Goal: Task Accomplishment & Management: Complete application form

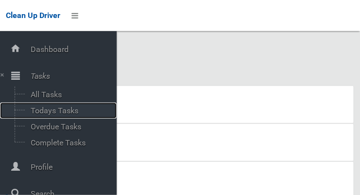
click at [47, 112] on span "Todays Tasks" at bounding box center [68, 110] width 81 height 9
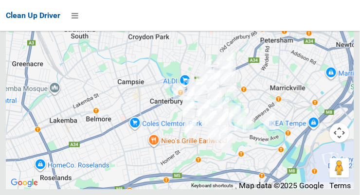
scroll to position [6141, 0]
click at [78, 17] on icon at bounding box center [75, 15] width 7 height 17
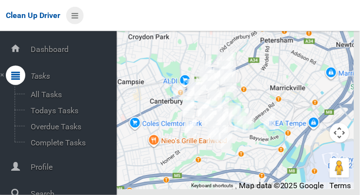
scroll to position [52, 0]
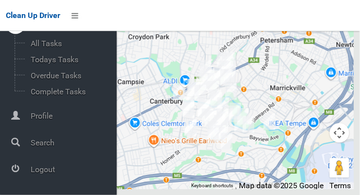
click at [19, 171] on div at bounding box center [15, 168] width 19 height 19
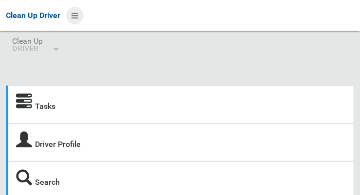
click at [76, 20] on icon at bounding box center [75, 15] width 7 height 17
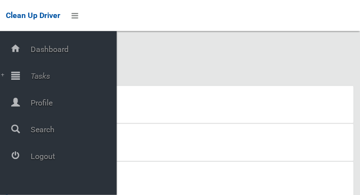
click at [31, 76] on span "Tasks" at bounding box center [72, 76] width 89 height 9
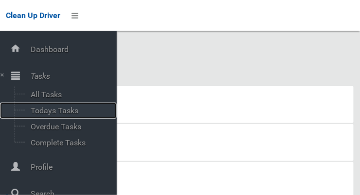
click at [37, 115] on span "Todays Tasks" at bounding box center [68, 110] width 81 height 9
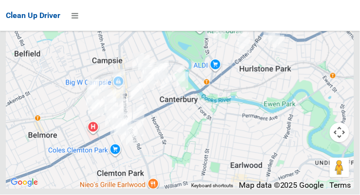
scroll to position [6921, 0]
click at [73, 20] on icon at bounding box center [75, 15] width 7 height 17
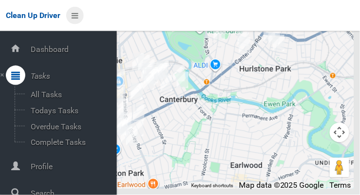
scroll to position [52, 0]
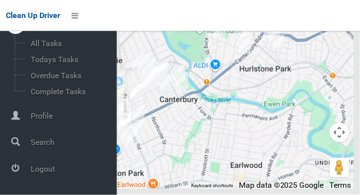
click at [31, 171] on span "Logout" at bounding box center [72, 169] width 89 height 9
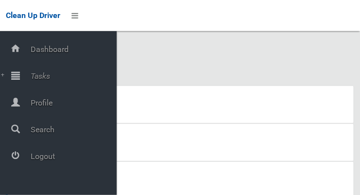
click at [31, 80] on span "Tasks" at bounding box center [72, 76] width 89 height 9
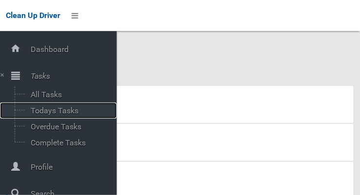
click at [35, 114] on span "Todays Tasks" at bounding box center [68, 110] width 81 height 9
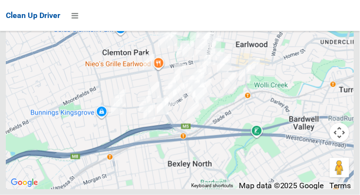
scroll to position [5873, 0]
click at [73, 16] on icon at bounding box center [75, 15] width 7 height 17
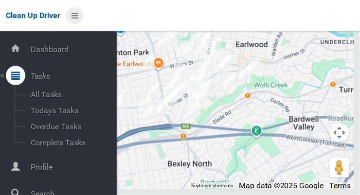
scroll to position [52, 0]
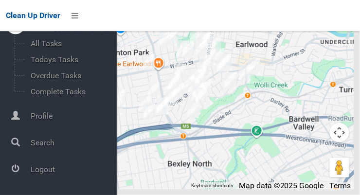
click at [31, 171] on span "Logout" at bounding box center [72, 169] width 89 height 9
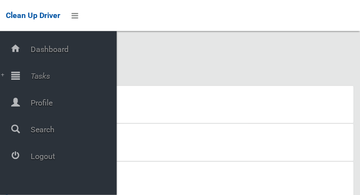
click at [20, 79] on div at bounding box center [15, 75] width 19 height 19
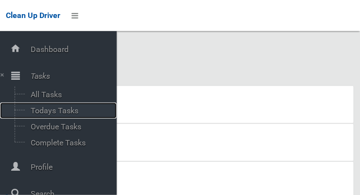
click at [42, 115] on span "Todays Tasks" at bounding box center [68, 110] width 81 height 9
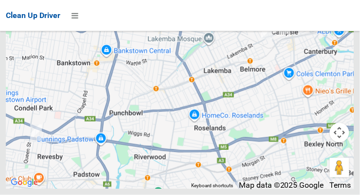
scroll to position [6704, 0]
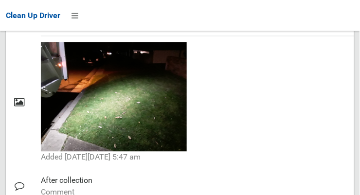
scroll to position [848, 0]
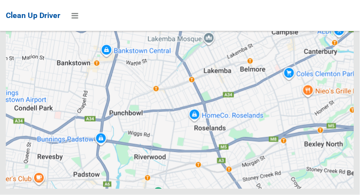
scroll to position [6704, 0]
click at [73, 17] on icon at bounding box center [75, 15] width 7 height 17
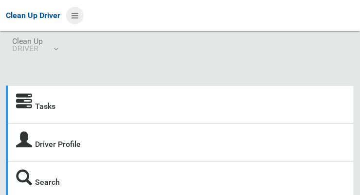
click at [73, 17] on icon at bounding box center [75, 15] width 7 height 17
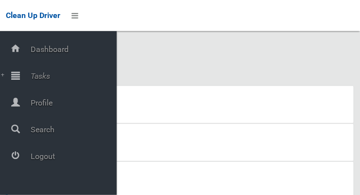
click at [32, 76] on span "Tasks" at bounding box center [72, 76] width 89 height 9
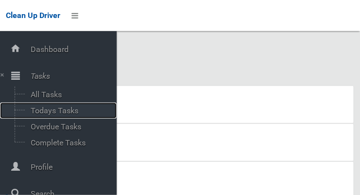
click at [38, 113] on span "Todays Tasks" at bounding box center [68, 110] width 81 height 9
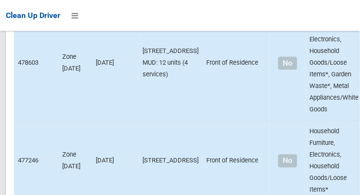
scroll to position [6511, 0]
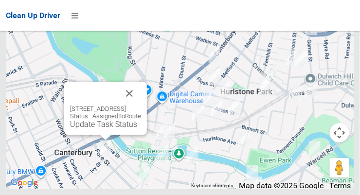
click at [141, 105] on button "Close" at bounding box center [129, 93] width 23 height 23
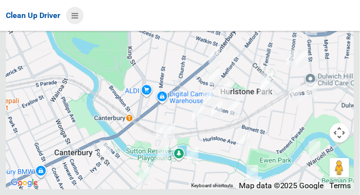
click at [76, 15] on icon at bounding box center [75, 15] width 7 height 17
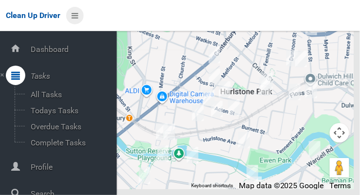
scroll to position [52, 0]
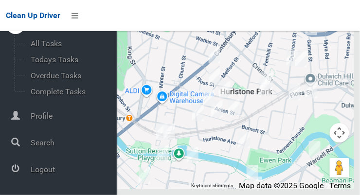
click at [55, 172] on span "Logout" at bounding box center [72, 169] width 89 height 9
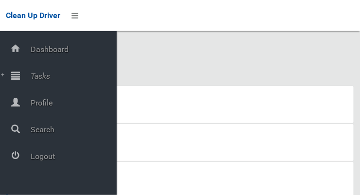
click at [47, 73] on span "Tasks" at bounding box center [72, 76] width 89 height 9
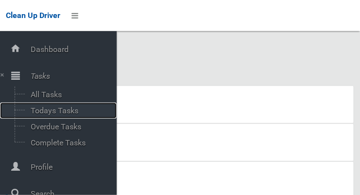
click at [75, 113] on span "Todays Tasks" at bounding box center [68, 110] width 81 height 9
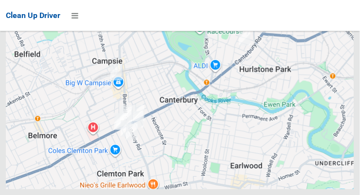
scroll to position [7318, 0]
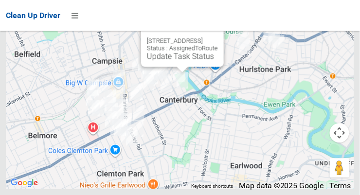
click at [218, 37] on button "Close" at bounding box center [206, 25] width 23 height 23
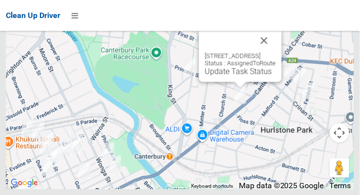
click at [276, 52] on button "Close" at bounding box center [264, 40] width 23 height 23
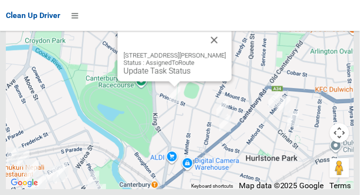
click at [227, 52] on button "Close" at bounding box center [214, 39] width 23 height 23
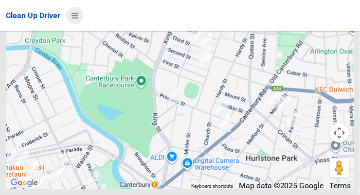
click at [74, 18] on icon at bounding box center [75, 15] width 7 height 17
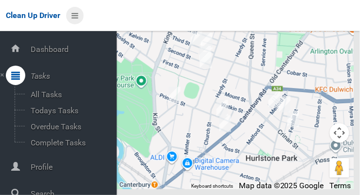
scroll to position [52, 0]
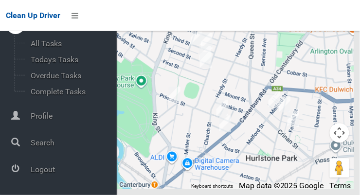
click at [20, 177] on icon at bounding box center [15, 168] width 9 height 19
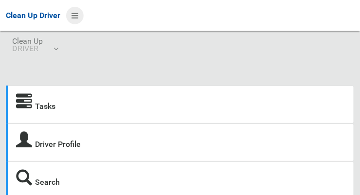
click at [76, 20] on icon at bounding box center [75, 15] width 7 height 17
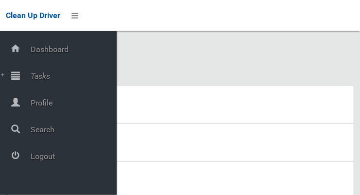
click at [31, 81] on span "Tasks" at bounding box center [72, 76] width 89 height 9
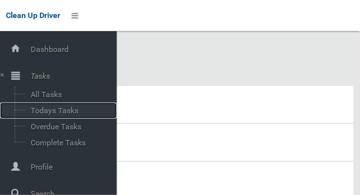
click at [38, 115] on span "Todays Tasks" at bounding box center [68, 110] width 81 height 9
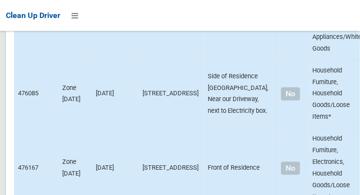
scroll to position [6944, 0]
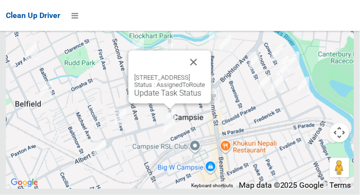
click at [206, 74] on button "Close" at bounding box center [193, 62] width 23 height 23
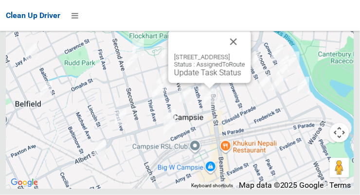
click at [245, 54] on button "Close" at bounding box center [233, 41] width 23 height 23
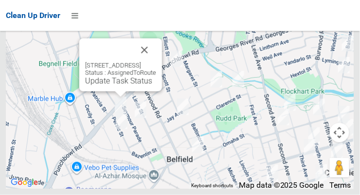
click at [156, 62] on button "Close" at bounding box center [144, 49] width 23 height 23
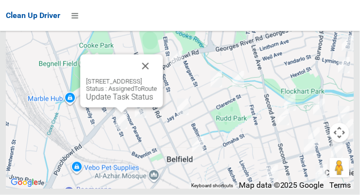
click at [157, 78] on button "Close" at bounding box center [145, 66] width 23 height 23
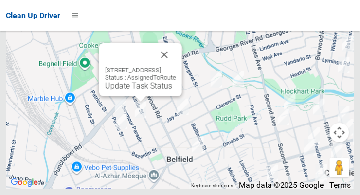
click at [176, 67] on button "Close" at bounding box center [164, 54] width 23 height 23
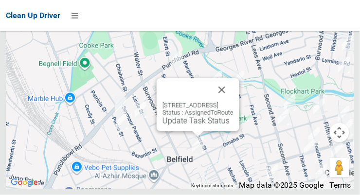
click at [234, 102] on button "Close" at bounding box center [221, 89] width 23 height 23
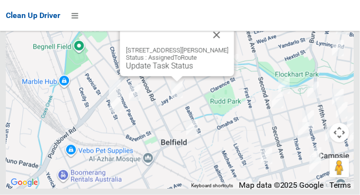
click at [207, 44] on button "Close" at bounding box center [217, 34] width 23 height 23
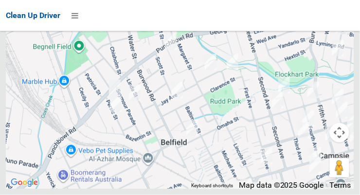
click at [222, 53] on div at bounding box center [180, 68] width 349 height 244
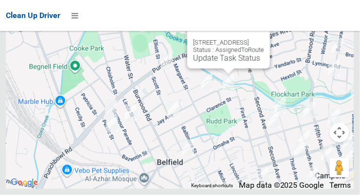
click at [264, 39] on button "Close" at bounding box center [252, 27] width 23 height 23
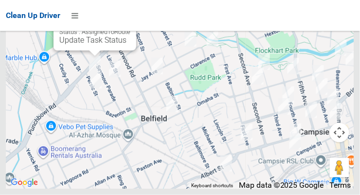
click at [100, 45] on link "Update Task Status" at bounding box center [92, 40] width 67 height 9
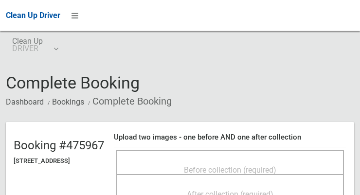
click at [257, 166] on span "Before collection (required)" at bounding box center [230, 170] width 93 height 9
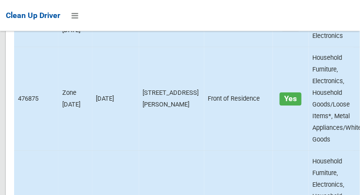
scroll to position [1021, 0]
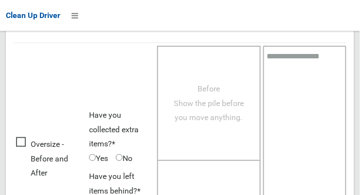
scroll to position [588, 0]
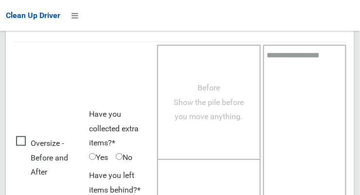
click at [26, 141] on span "Oversize - Before and After" at bounding box center [50, 157] width 68 height 43
click at [205, 110] on span "Before Show the pile before you move anything." at bounding box center [209, 102] width 70 height 38
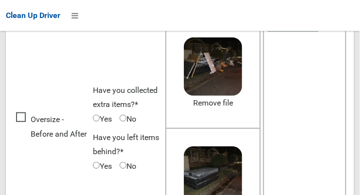
scroll to position [700, 0]
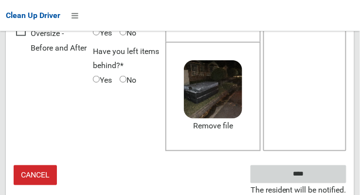
click at [337, 173] on input "****" at bounding box center [299, 175] width 96 height 18
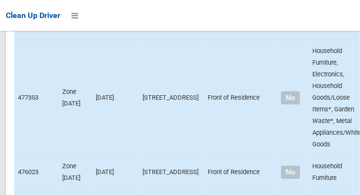
scroll to position [1144, 0]
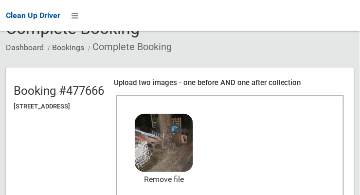
scroll to position [103, 0]
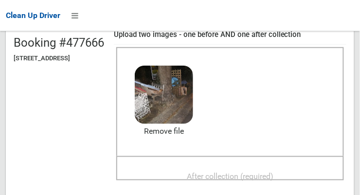
click at [233, 174] on span "After collection (required)" at bounding box center [230, 176] width 87 height 9
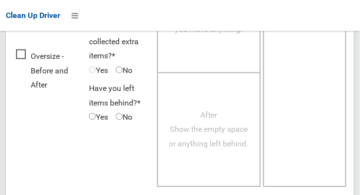
scroll to position [881, 0]
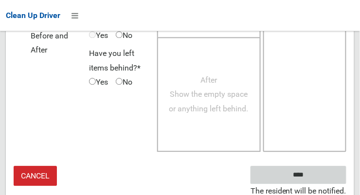
click at [318, 172] on input "****" at bounding box center [299, 175] width 96 height 18
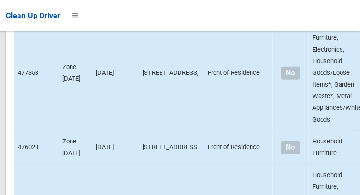
scroll to position [1166, 0]
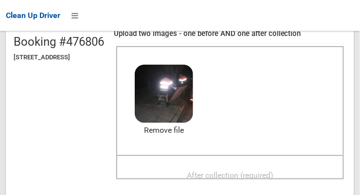
scroll to position [103, 0]
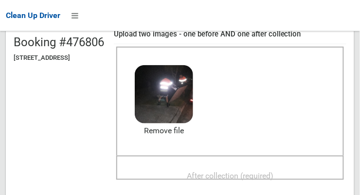
click at [257, 172] on span "After collection (required)" at bounding box center [230, 175] width 87 height 9
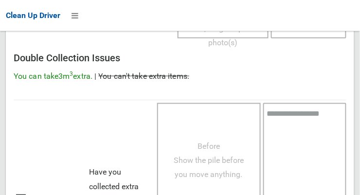
scroll to position [881, 0]
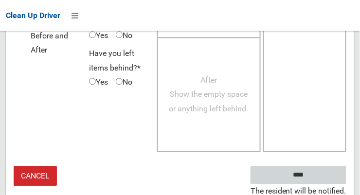
click at [327, 166] on input "****" at bounding box center [299, 175] width 96 height 18
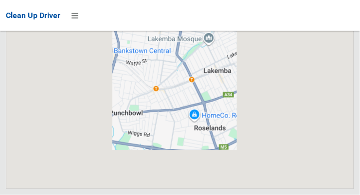
scroll to position [6944, 0]
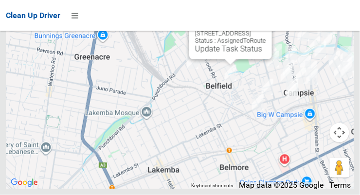
click at [231, 54] on link "Update Task Status" at bounding box center [228, 48] width 67 height 9
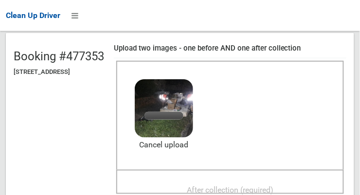
scroll to position [90, 0]
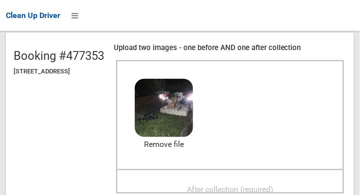
click at [263, 185] on span "After collection (required)" at bounding box center [230, 189] width 87 height 9
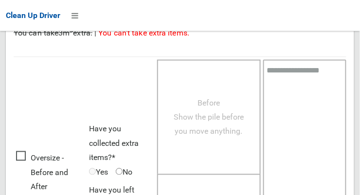
scroll to position [881, 0]
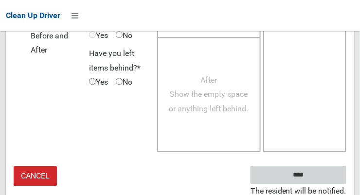
click at [329, 170] on input "****" at bounding box center [299, 175] width 96 height 18
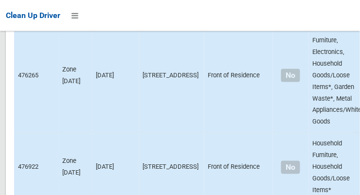
scroll to position [1312, 0]
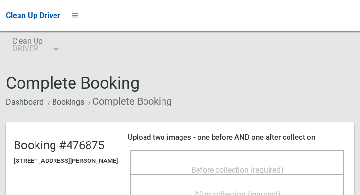
click at [253, 166] on span "Before collection (required)" at bounding box center [237, 170] width 93 height 9
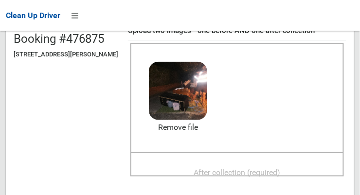
scroll to position [106, 0]
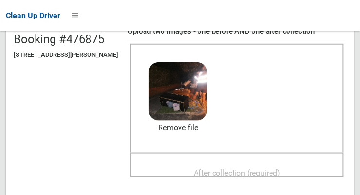
click at [248, 170] on span "After collection (required)" at bounding box center [237, 173] width 87 height 9
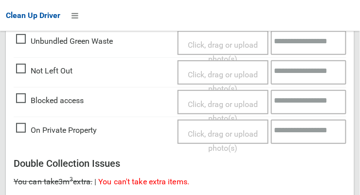
scroll to position [881, 0]
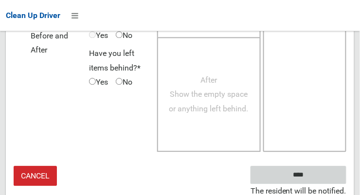
click at [327, 174] on input "****" at bounding box center [299, 175] width 96 height 18
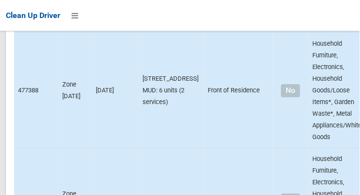
scroll to position [1587, 0]
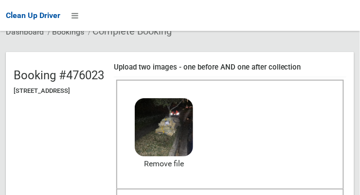
scroll to position [83, 0]
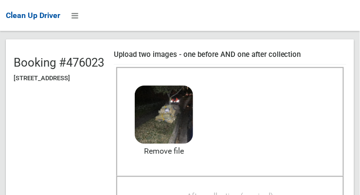
click at [251, 195] on span "After collection (required)" at bounding box center [230, 196] width 87 height 9
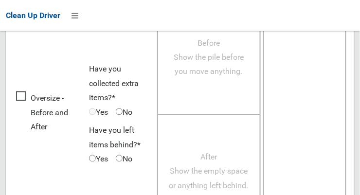
scroll to position [881, 0]
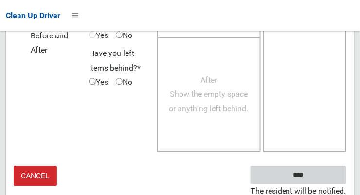
click at [334, 171] on input "****" at bounding box center [299, 175] width 96 height 18
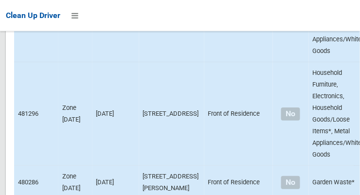
scroll to position [1671, 0]
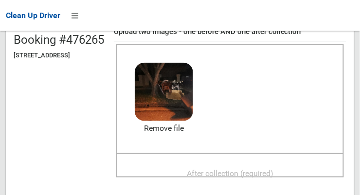
scroll to position [105, 0]
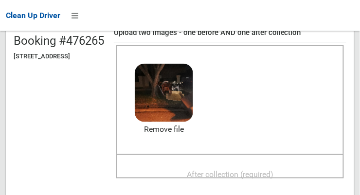
click at [261, 173] on span "After collection (required)" at bounding box center [230, 174] width 87 height 9
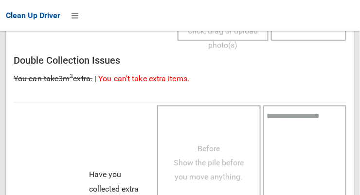
scroll to position [881, 0]
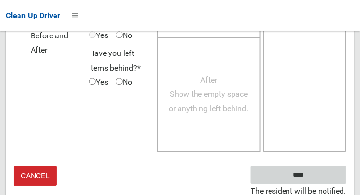
click at [328, 174] on input "****" at bounding box center [299, 175] width 96 height 18
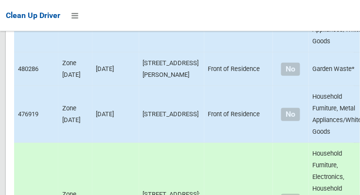
scroll to position [1793, 0]
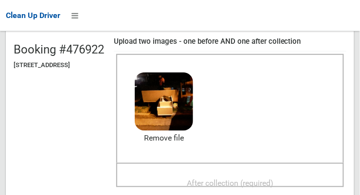
scroll to position [95, 0]
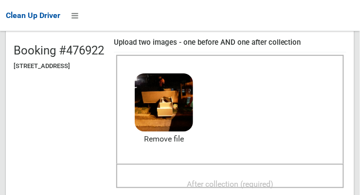
click at [259, 181] on span "After collection (required)" at bounding box center [230, 184] width 87 height 9
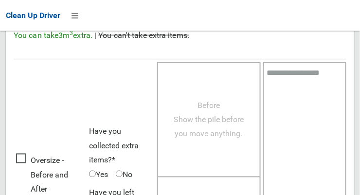
scroll to position [881, 0]
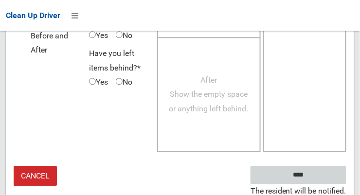
click at [317, 166] on input "****" at bounding box center [299, 175] width 96 height 18
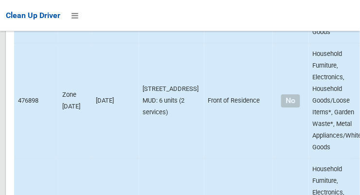
scroll to position [2220, 0]
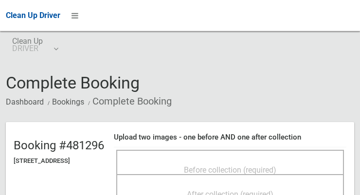
click at [250, 166] on span "Before collection (required)" at bounding box center [230, 170] width 93 height 9
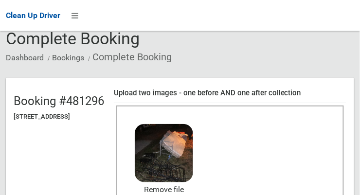
scroll to position [110, 0]
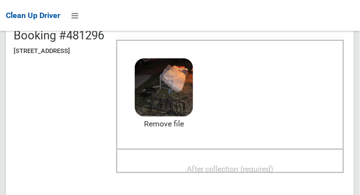
click at [260, 170] on span "After collection (required)" at bounding box center [230, 169] width 87 height 9
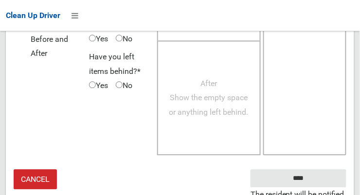
scroll to position [881, 0]
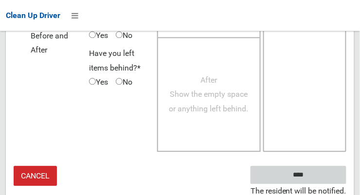
click at [327, 170] on input "****" at bounding box center [299, 175] width 96 height 18
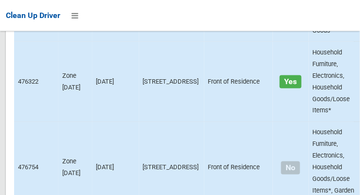
scroll to position [2453, 0]
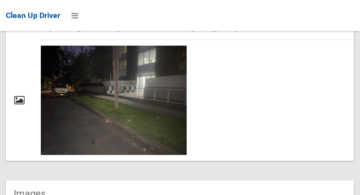
scroll to position [627, 0]
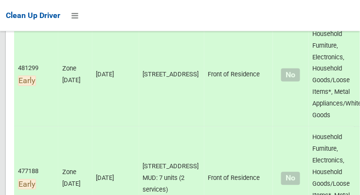
scroll to position [213, 0]
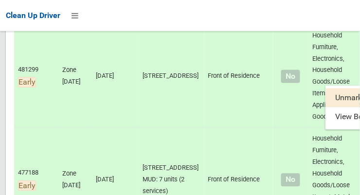
click at [338, 57] on div at bounding box center [180, 97] width 360 height 195
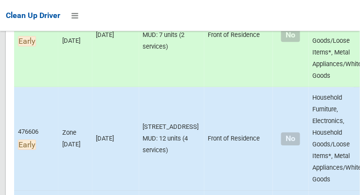
scroll to position [358, 0]
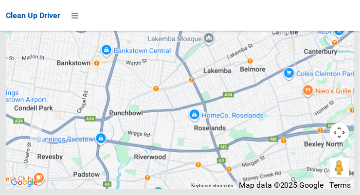
scroll to position [6944, 0]
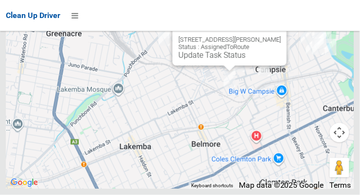
click at [275, 36] on button "Close" at bounding box center [269, 24] width 23 height 23
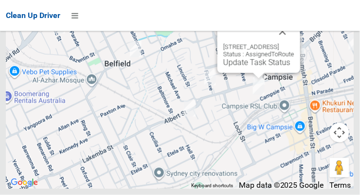
click at [295, 43] on button "Close" at bounding box center [282, 31] width 23 height 23
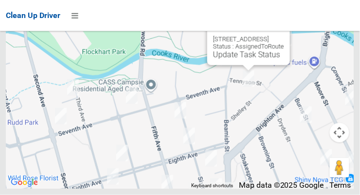
click at [284, 36] on button "Close" at bounding box center [272, 23] width 23 height 23
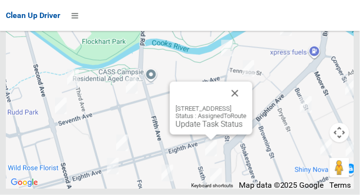
click at [247, 105] on button "Close" at bounding box center [235, 93] width 23 height 23
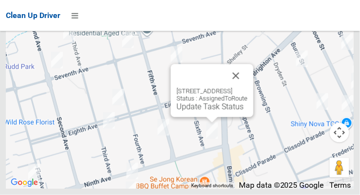
click at [248, 88] on button "Close" at bounding box center [236, 75] width 23 height 23
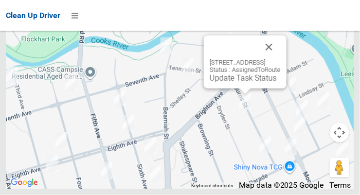
click at [281, 59] on button "Close" at bounding box center [269, 47] width 23 height 23
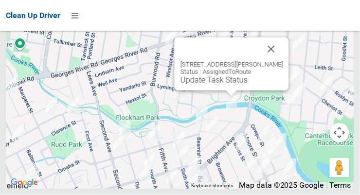
click at [275, 61] on button "Close" at bounding box center [271, 49] width 23 height 23
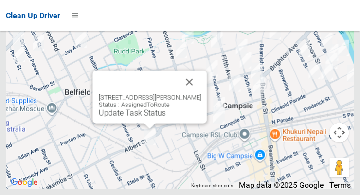
click at [149, 118] on link "Update Task Status" at bounding box center [132, 113] width 67 height 9
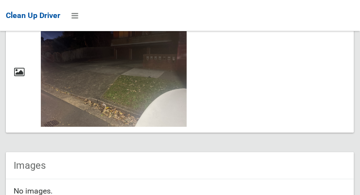
scroll to position [615, 0]
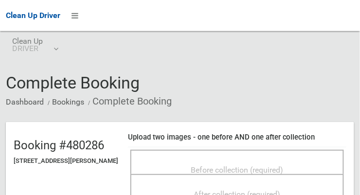
click at [250, 168] on span "Before collection (required)" at bounding box center [237, 170] width 93 height 9
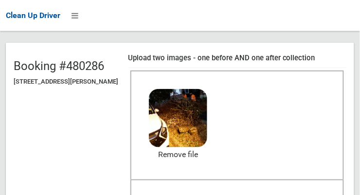
scroll to position [101, 0]
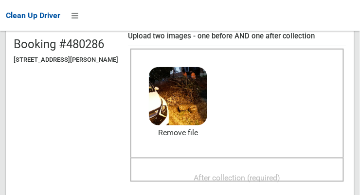
click at [256, 173] on span "After collection (required)" at bounding box center [237, 177] width 87 height 9
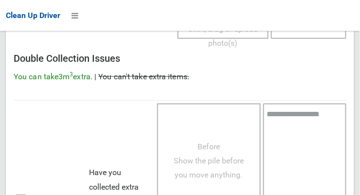
scroll to position [881, 0]
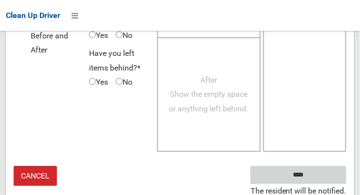
click at [325, 174] on input "****" at bounding box center [299, 175] width 96 height 18
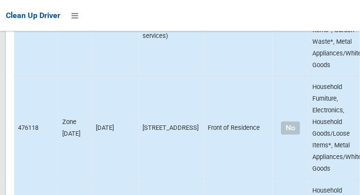
scroll to position [6944, 0]
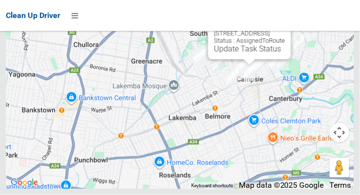
click at [241, 54] on link "Update Task Status" at bounding box center [247, 48] width 67 height 9
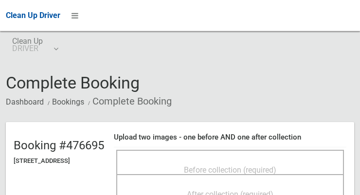
click at [242, 166] on span "Before collection (required)" at bounding box center [230, 170] width 93 height 9
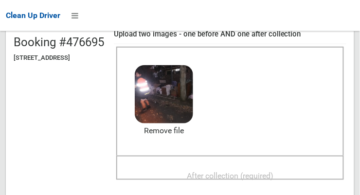
scroll to position [108, 0]
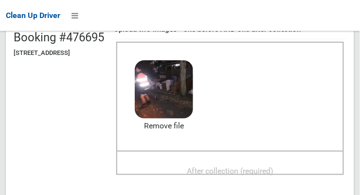
click at [259, 170] on span "After collection (required)" at bounding box center [230, 171] width 87 height 9
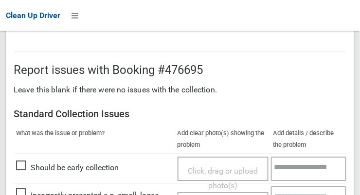
scroll to position [586, 0]
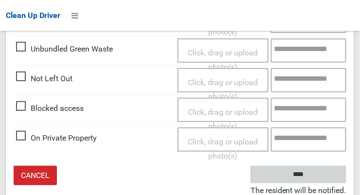
click at [321, 170] on input "****" at bounding box center [299, 175] width 96 height 18
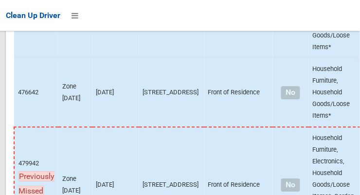
scroll to position [6944, 0]
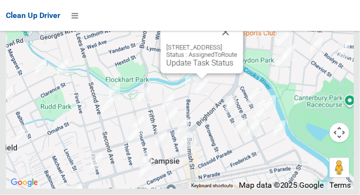
click at [199, 68] on link "Update Task Status" at bounding box center [200, 62] width 67 height 9
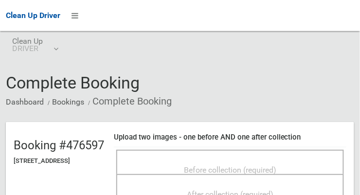
click at [261, 166] on span "Before collection (required)" at bounding box center [230, 170] width 93 height 9
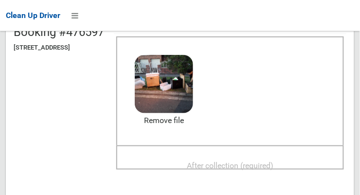
scroll to position [117, 0]
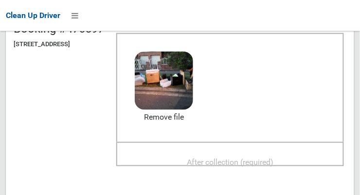
click at [251, 163] on span "After collection (required)" at bounding box center [230, 162] width 87 height 9
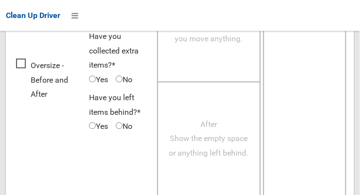
scroll to position [881, 0]
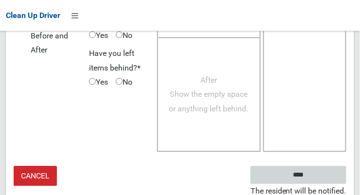
click at [324, 173] on input "****" at bounding box center [299, 175] width 96 height 18
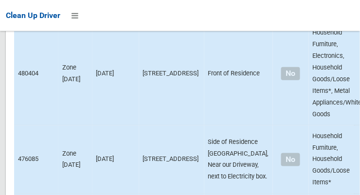
scroll to position [6944, 0]
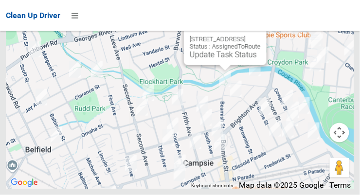
click at [218, 59] on link "Update Task Status" at bounding box center [223, 54] width 67 height 9
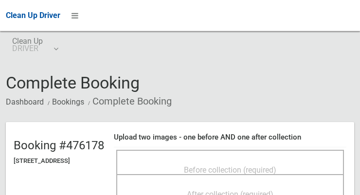
click at [234, 166] on span "Before collection (required)" at bounding box center [230, 170] width 93 height 9
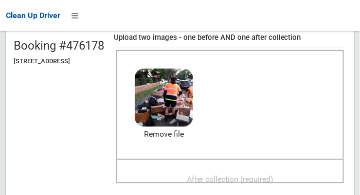
scroll to position [103, 0]
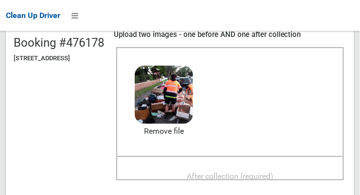
click at [251, 176] on span "After collection (required)" at bounding box center [230, 176] width 87 height 9
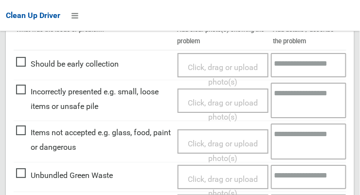
scroll to position [586, 0]
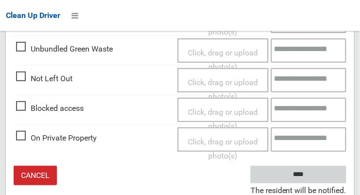
click at [322, 171] on input "****" at bounding box center [299, 175] width 96 height 18
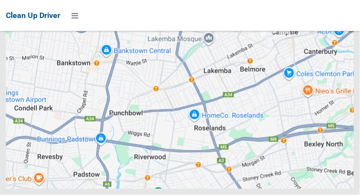
scroll to position [6944, 0]
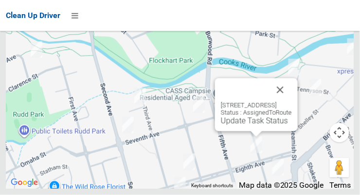
click at [292, 102] on button "Close" at bounding box center [280, 89] width 23 height 23
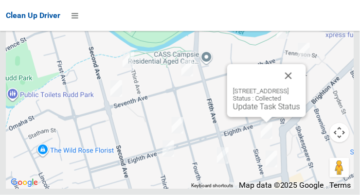
click at [301, 88] on button "Close" at bounding box center [288, 75] width 23 height 23
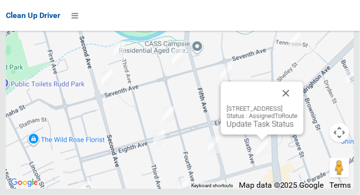
click at [298, 105] on button "Close" at bounding box center [286, 93] width 23 height 23
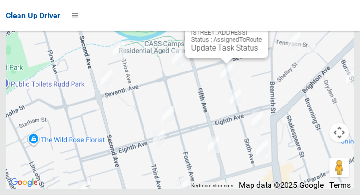
click at [224, 53] on link "Update Task Status" at bounding box center [224, 47] width 67 height 9
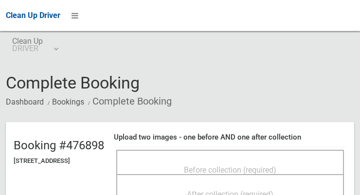
click at [244, 166] on span "Before collection (required)" at bounding box center [230, 170] width 93 height 9
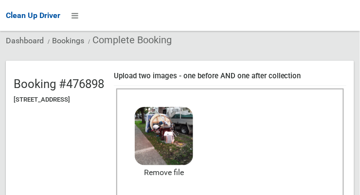
scroll to position [105, 0]
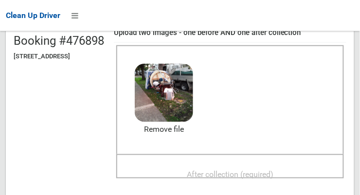
click at [257, 172] on span "After collection (required)" at bounding box center [230, 174] width 87 height 9
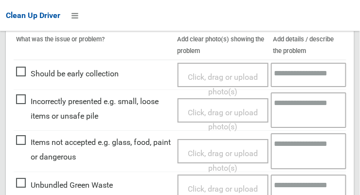
scroll to position [586, 0]
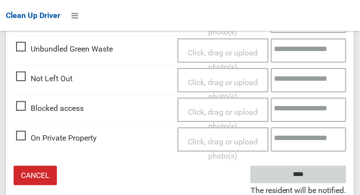
click at [321, 170] on input "****" at bounding box center [299, 175] width 96 height 18
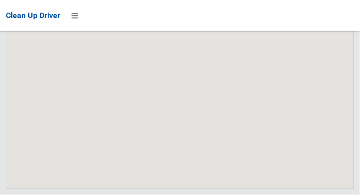
scroll to position [6944, 0]
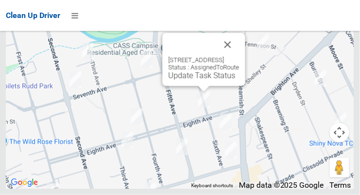
click at [209, 80] on link "Update Task Status" at bounding box center [202, 75] width 67 height 9
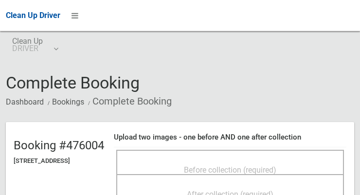
click at [245, 166] on span "Before collection (required)" at bounding box center [230, 170] width 93 height 9
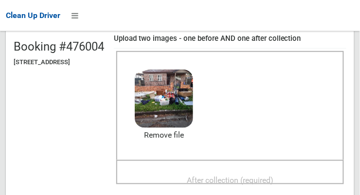
scroll to position [100, 0]
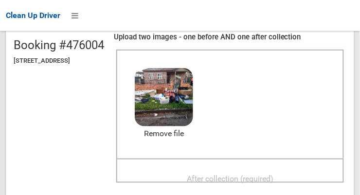
click at [245, 174] on span "After collection (required)" at bounding box center [230, 178] width 87 height 9
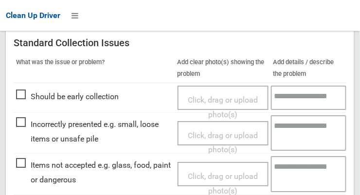
scroll to position [441, 0]
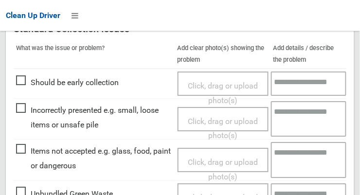
click at [235, 158] on span "Click, drag or upload photo(s)" at bounding box center [223, 170] width 70 height 24
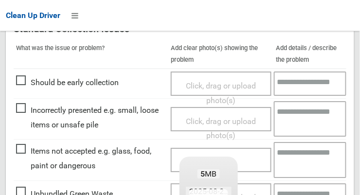
click at [300, 160] on textarea at bounding box center [310, 160] width 73 height 36
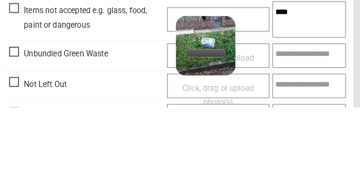
scroll to position [496, 0]
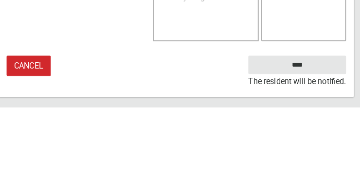
type textarea "****"
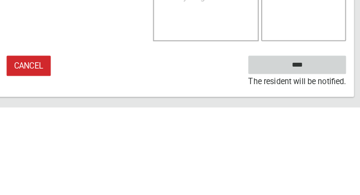
click at [319, 151] on input "****" at bounding box center [299, 154] width 96 height 18
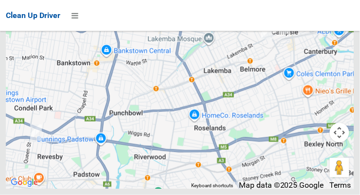
scroll to position [6943, 0]
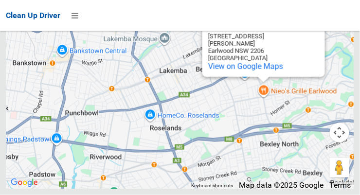
click at [309, 32] on button "Close" at bounding box center [307, 19] width 23 height 23
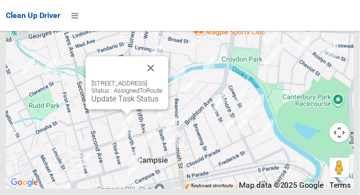
click at [163, 80] on button "Close" at bounding box center [150, 68] width 23 height 23
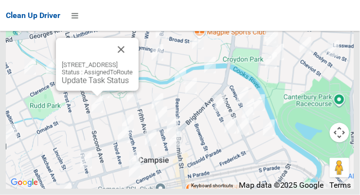
click at [133, 61] on button "Close" at bounding box center [121, 49] width 23 height 23
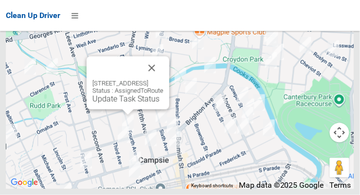
click at [164, 80] on button "Close" at bounding box center [151, 68] width 23 height 23
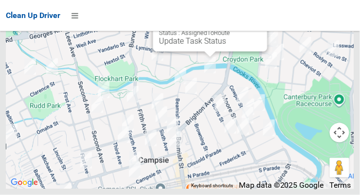
click at [210, 46] on link "Update Task Status" at bounding box center [192, 41] width 67 height 9
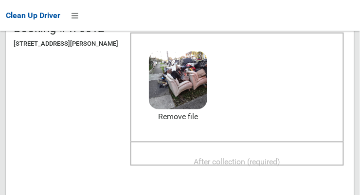
scroll to position [120, 0]
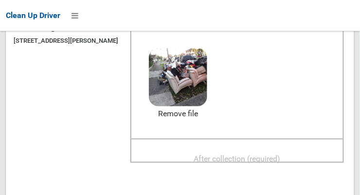
click at [255, 157] on span "After collection (required)" at bounding box center [237, 158] width 87 height 9
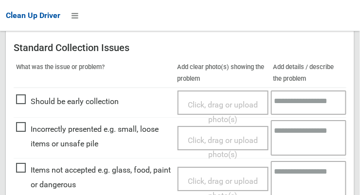
scroll to position [420, 0]
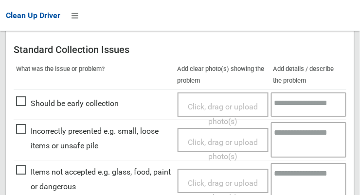
click at [226, 179] on span "Click, drag or upload photo(s)" at bounding box center [223, 191] width 70 height 24
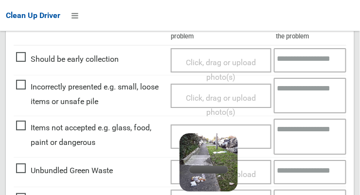
click at [306, 138] on textarea at bounding box center [310, 137] width 73 height 36
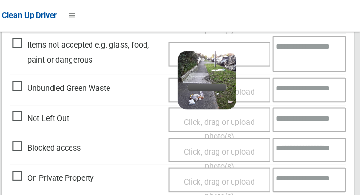
scroll to position [548, 0]
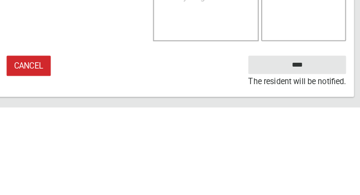
type textarea "**********"
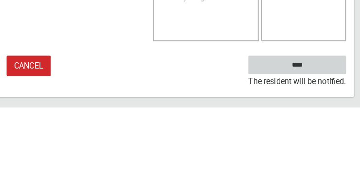
click at [329, 155] on input "****" at bounding box center [299, 154] width 96 height 18
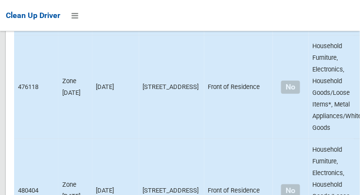
scroll to position [6944, 0]
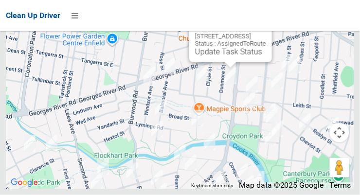
click at [266, 33] on button "Close" at bounding box center [254, 20] width 23 height 23
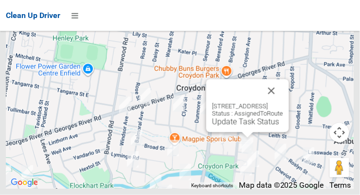
click at [283, 103] on button "Close" at bounding box center [271, 90] width 23 height 23
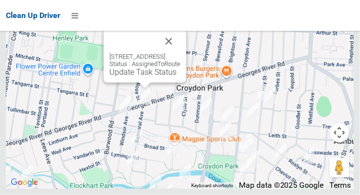
click at [181, 53] on button "Close" at bounding box center [168, 41] width 23 height 23
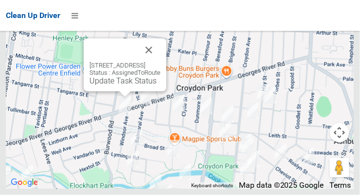
click at [161, 62] on button "Close" at bounding box center [148, 49] width 23 height 23
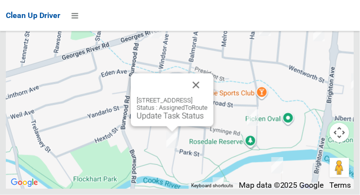
click at [208, 97] on button "Close" at bounding box center [196, 85] width 23 height 23
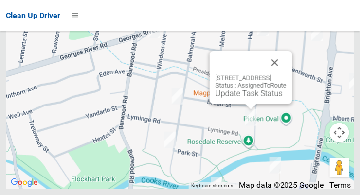
click at [287, 75] on button "Close" at bounding box center [275, 62] width 23 height 23
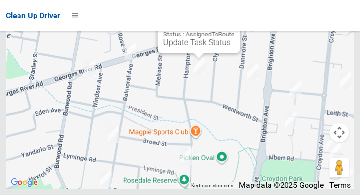
click at [235, 23] on button "Close" at bounding box center [222, 11] width 23 height 23
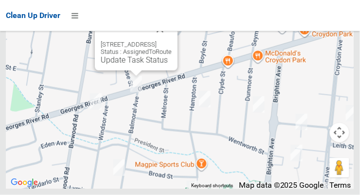
click at [172, 41] on button "Close" at bounding box center [160, 29] width 23 height 23
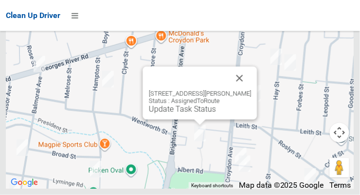
click at [252, 90] on button "Close" at bounding box center [239, 78] width 23 height 23
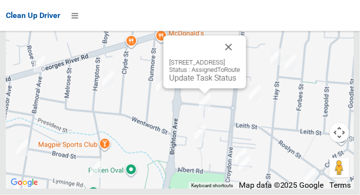
click at [241, 59] on button "Close" at bounding box center [228, 47] width 23 height 23
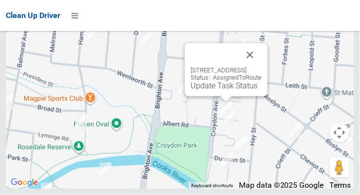
click at [262, 67] on button "Close" at bounding box center [250, 54] width 23 height 23
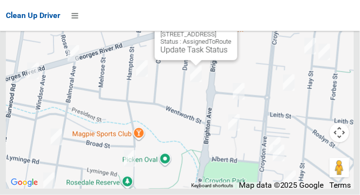
click at [193, 55] on link "Update Task Status" at bounding box center [194, 49] width 67 height 9
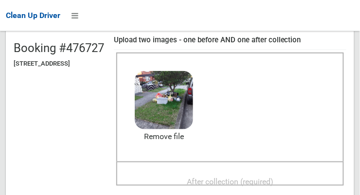
scroll to position [110, 0]
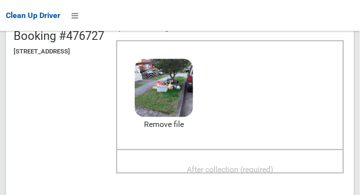
click at [250, 165] on span "After collection (required)" at bounding box center [230, 169] width 87 height 9
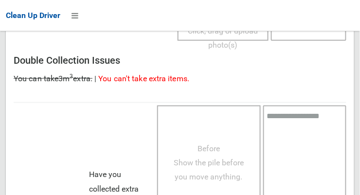
scroll to position [881, 0]
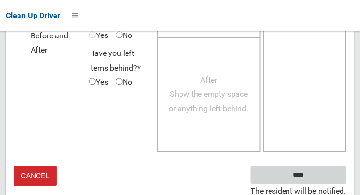
click at [331, 176] on input "****" at bounding box center [299, 175] width 96 height 18
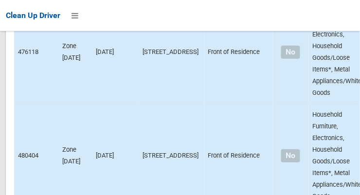
scroll to position [6944, 0]
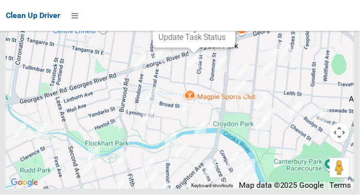
click at [188, 42] on link "Update Task Status" at bounding box center [192, 37] width 67 height 9
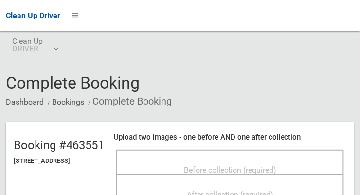
click at [221, 168] on span "Before collection (required)" at bounding box center [230, 170] width 93 height 9
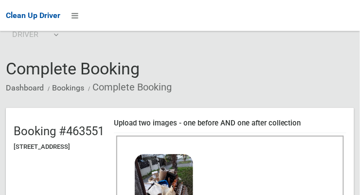
scroll to position [122, 0]
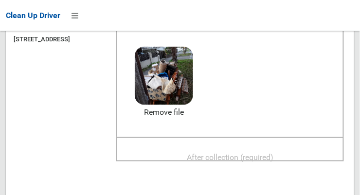
click at [248, 153] on span "After collection (required)" at bounding box center [230, 157] width 87 height 9
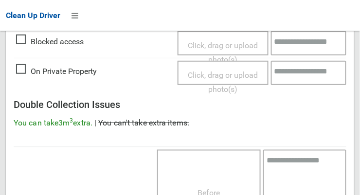
scroll to position [881, 0]
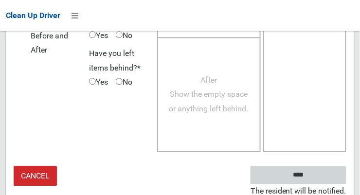
click at [324, 170] on input "****" at bounding box center [299, 175] width 96 height 18
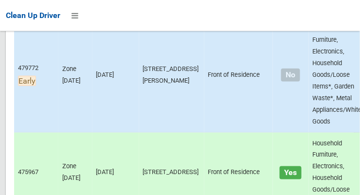
scroll to position [711, 0]
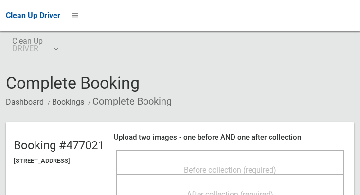
click at [246, 173] on span "Before collection (required)" at bounding box center [230, 170] width 93 height 9
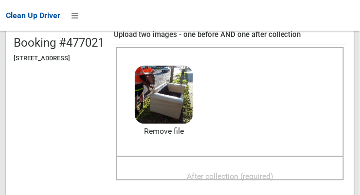
scroll to position [105, 0]
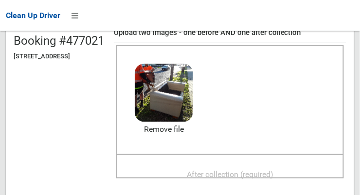
click at [263, 179] on span "After collection (required)" at bounding box center [230, 174] width 87 height 9
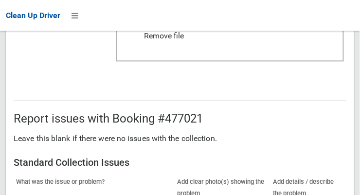
scroll to position [888, 0]
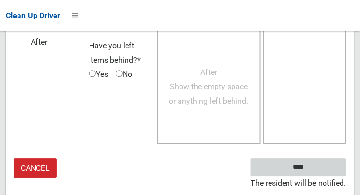
click at [323, 175] on input "****" at bounding box center [299, 167] width 96 height 18
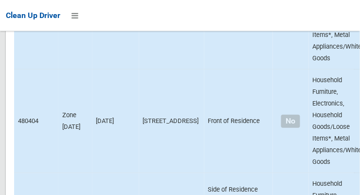
scroll to position [6944, 0]
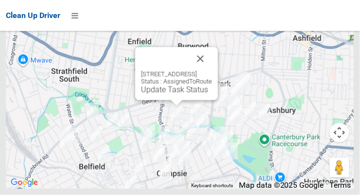
click at [169, 94] on link "Update Task Status" at bounding box center [174, 89] width 67 height 9
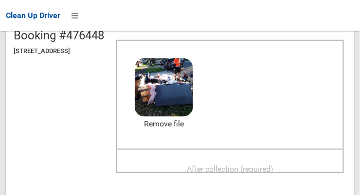
scroll to position [119, 0]
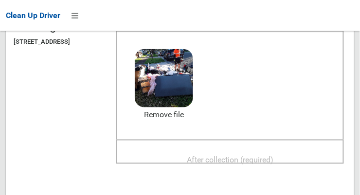
click at [264, 160] on span "After collection (required)" at bounding box center [230, 159] width 87 height 9
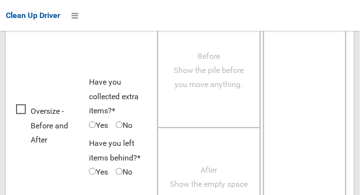
scroll to position [881, 0]
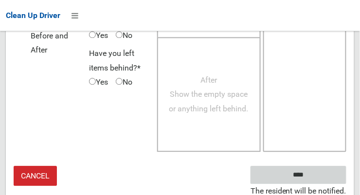
click at [320, 174] on input "****" at bounding box center [299, 175] width 96 height 18
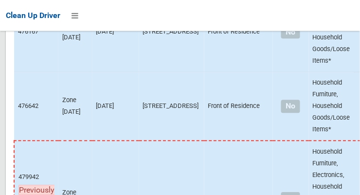
scroll to position [6944, 0]
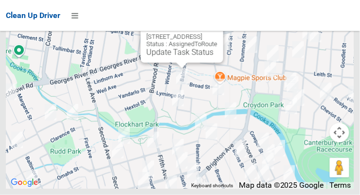
click at [170, 57] on link "Update Task Status" at bounding box center [180, 52] width 67 height 9
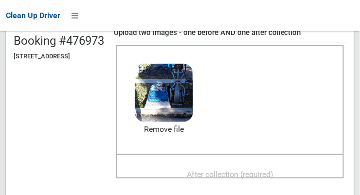
scroll to position [111, 0]
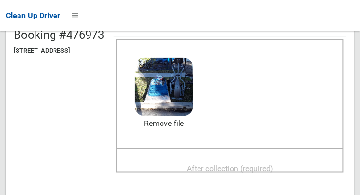
click at [258, 165] on span "After collection (required)" at bounding box center [230, 168] width 87 height 9
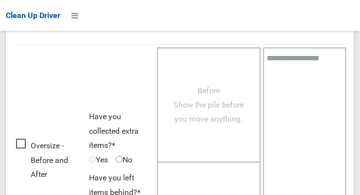
scroll to position [881, 0]
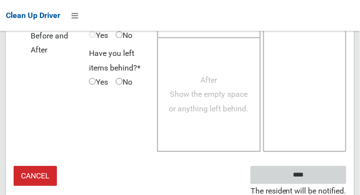
click at [322, 168] on input "****" at bounding box center [299, 175] width 96 height 18
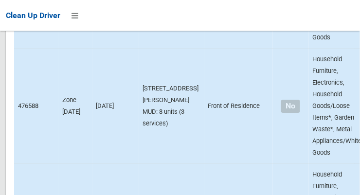
scroll to position [6944, 0]
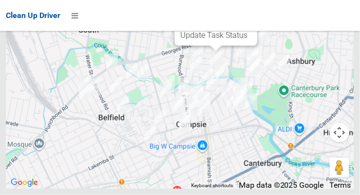
click at [205, 46] on div "59A Hampton Street, CROYDON PARK NSW 2133 Status : AssignedToRoute Update Task …" at bounding box center [216, 19] width 83 height 53
click at [206, 40] on link "Update Task Status" at bounding box center [214, 35] width 67 height 9
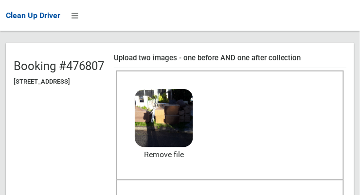
scroll to position [101, 0]
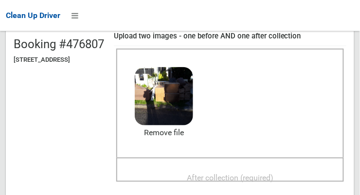
click at [257, 182] on span "After collection (required)" at bounding box center [230, 177] width 87 height 9
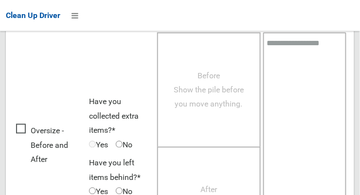
scroll to position [888, 0]
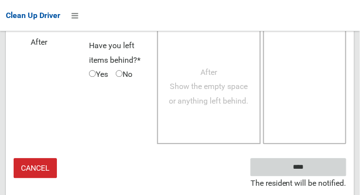
click at [327, 172] on input "****" at bounding box center [299, 167] width 96 height 18
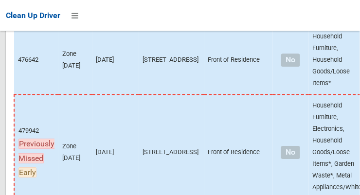
scroll to position [6944, 0]
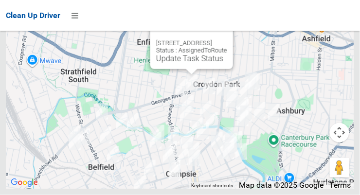
click at [227, 39] on button "Close" at bounding box center [215, 27] width 23 height 23
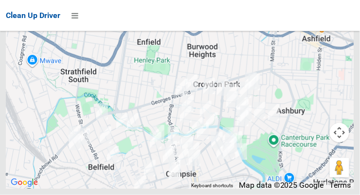
scroll to position [6715, 0]
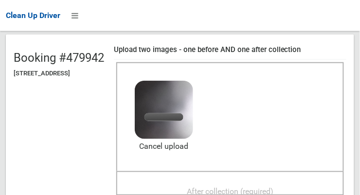
scroll to position [90, 0]
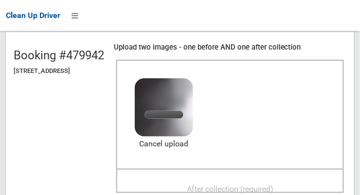
click at [259, 186] on span "After collection (required)" at bounding box center [230, 189] width 87 height 9
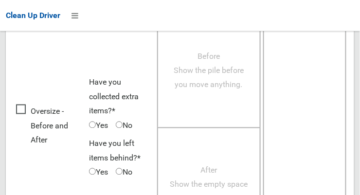
scroll to position [881, 0]
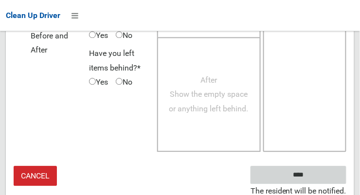
click at [327, 172] on input "****" at bounding box center [299, 175] width 96 height 18
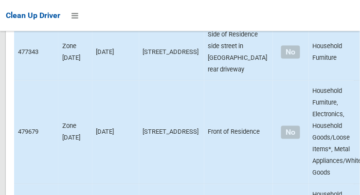
scroll to position [6944, 0]
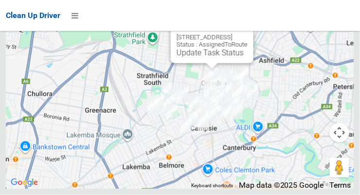
click at [207, 57] on link "Update Task Status" at bounding box center [210, 52] width 67 height 9
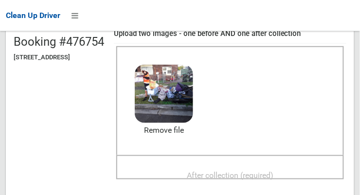
scroll to position [105, 0]
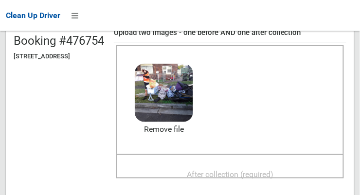
click at [264, 177] on span "After collection (required)" at bounding box center [230, 174] width 87 height 9
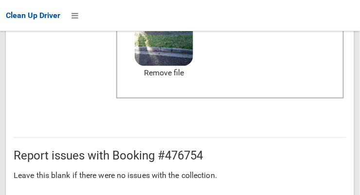
scroll to position [881, 0]
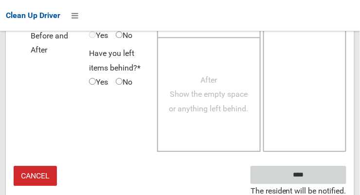
click at [329, 173] on input "****" at bounding box center [299, 175] width 96 height 18
